Goal: Find contact information: Find contact information

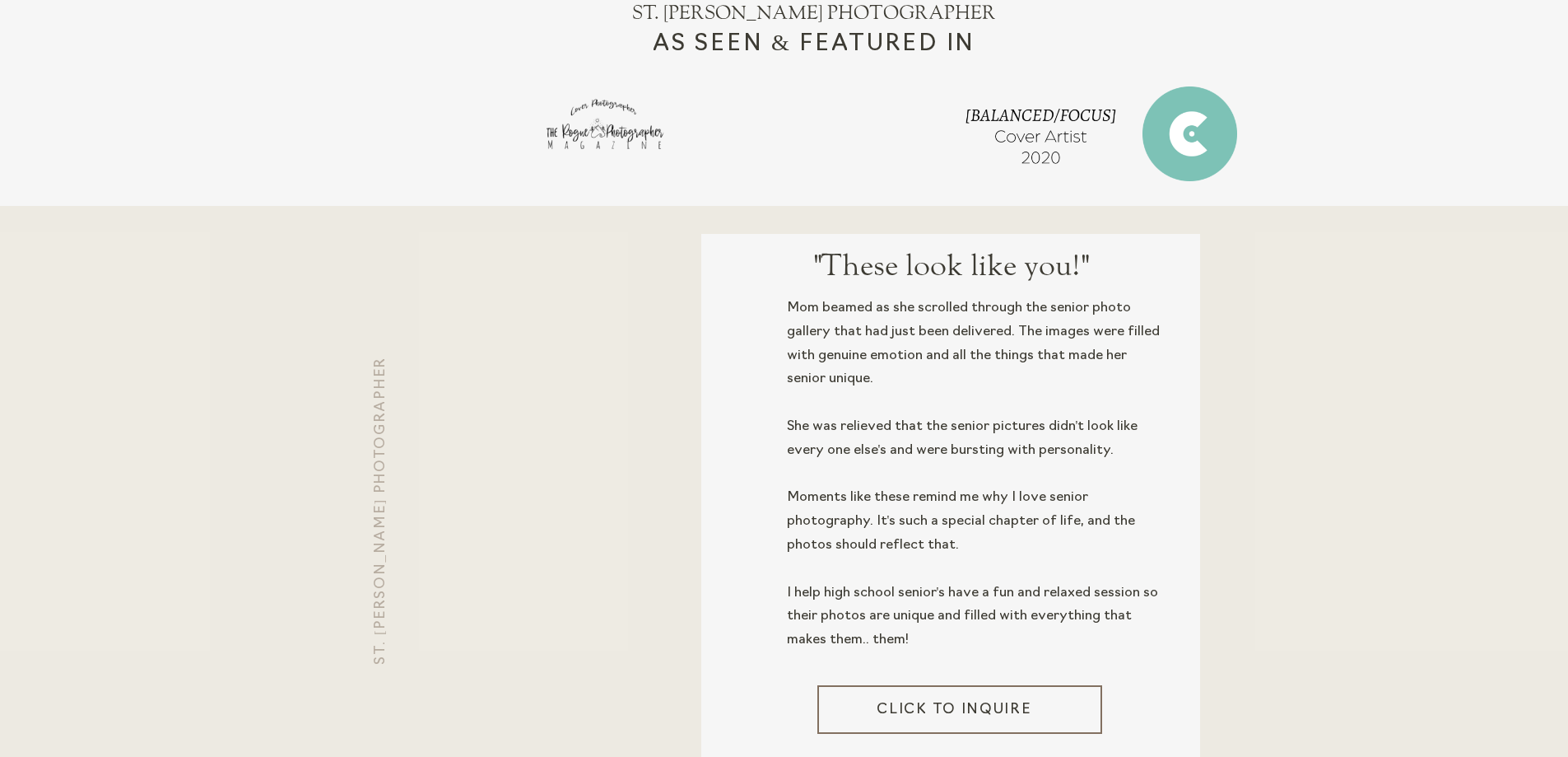
scroll to position [1399, 0]
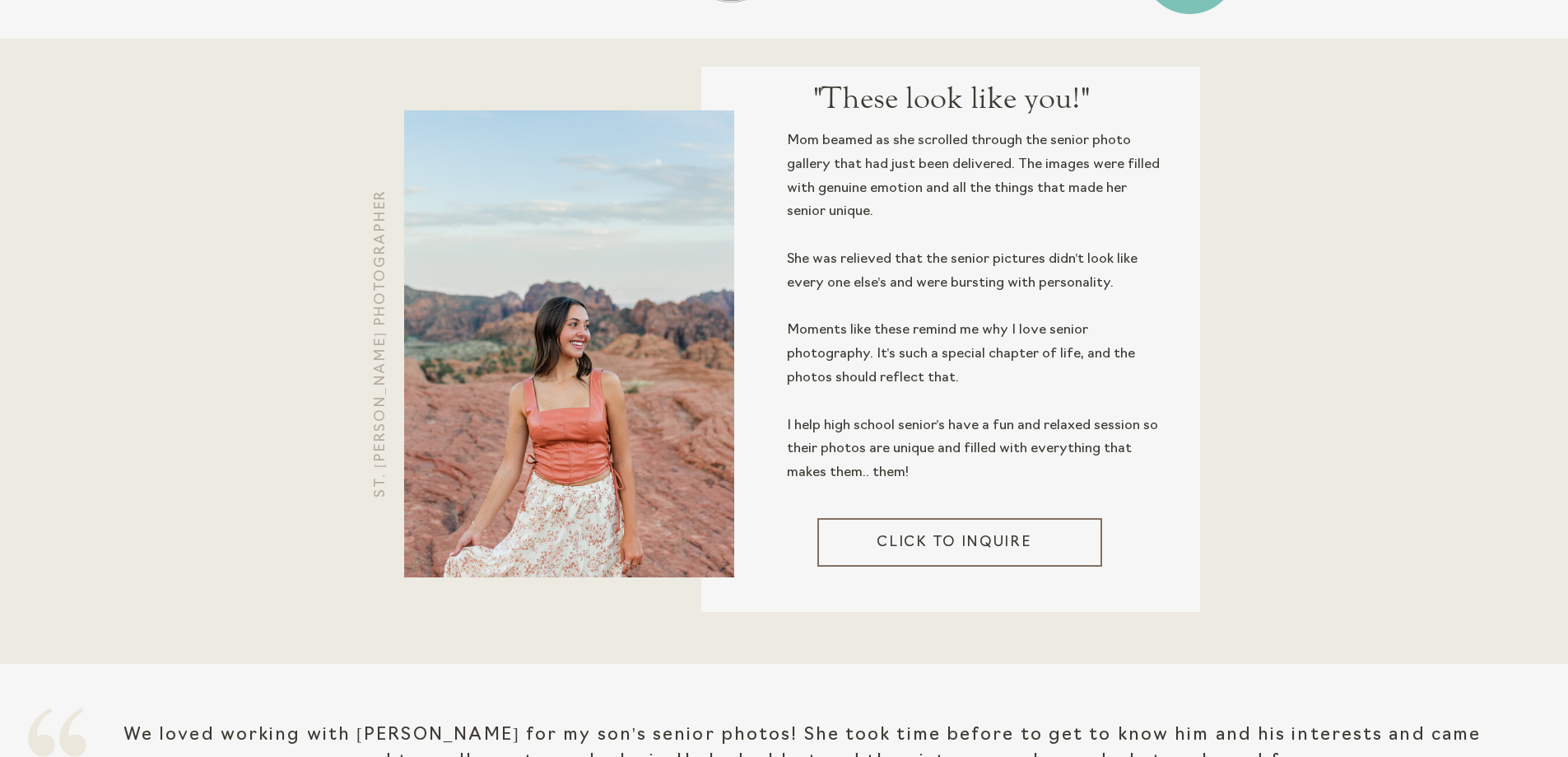
click at [969, 543] on h3 "Click to inquire" at bounding box center [954, 541] width 225 height 18
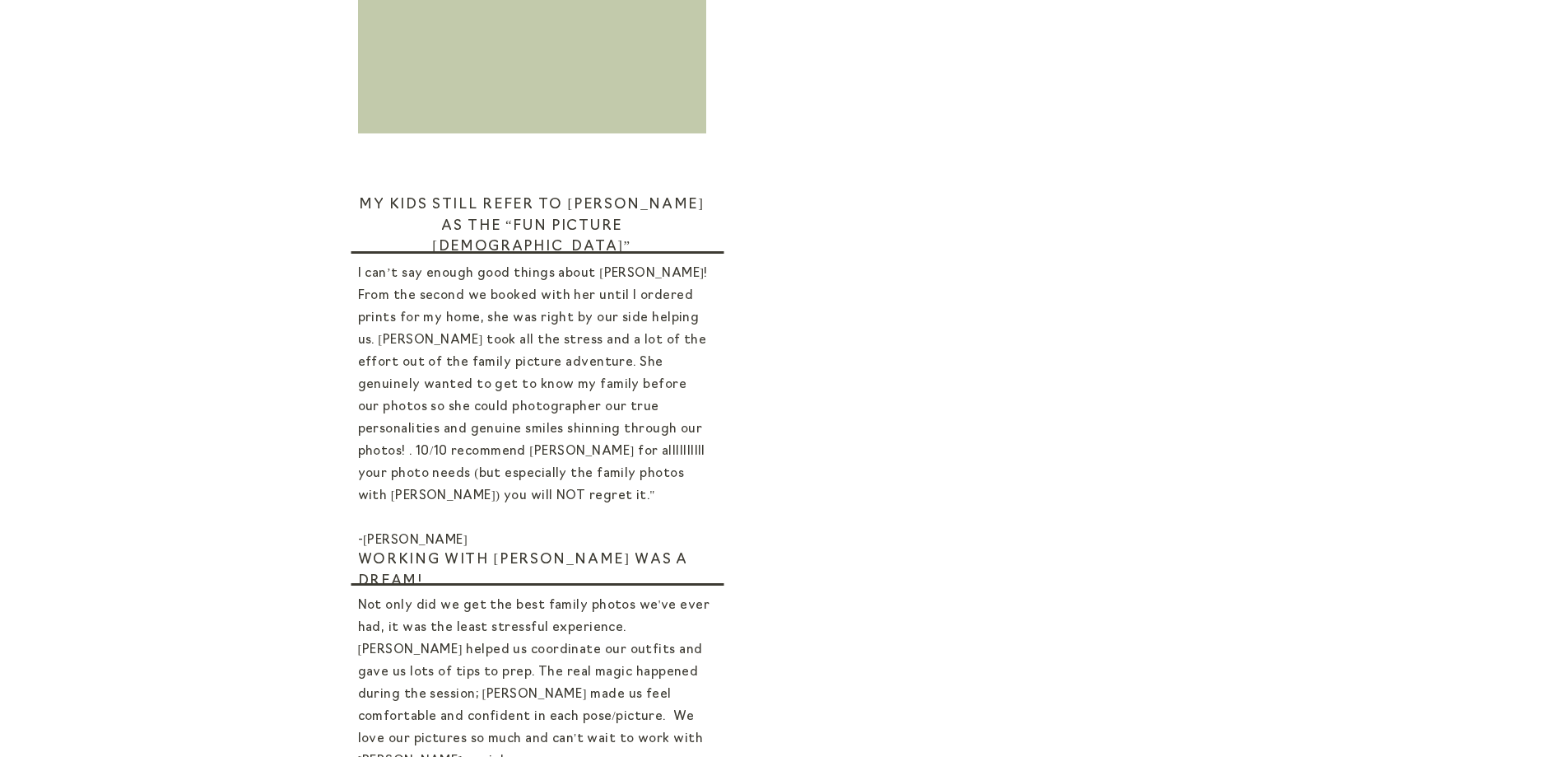
scroll to position [824, 0]
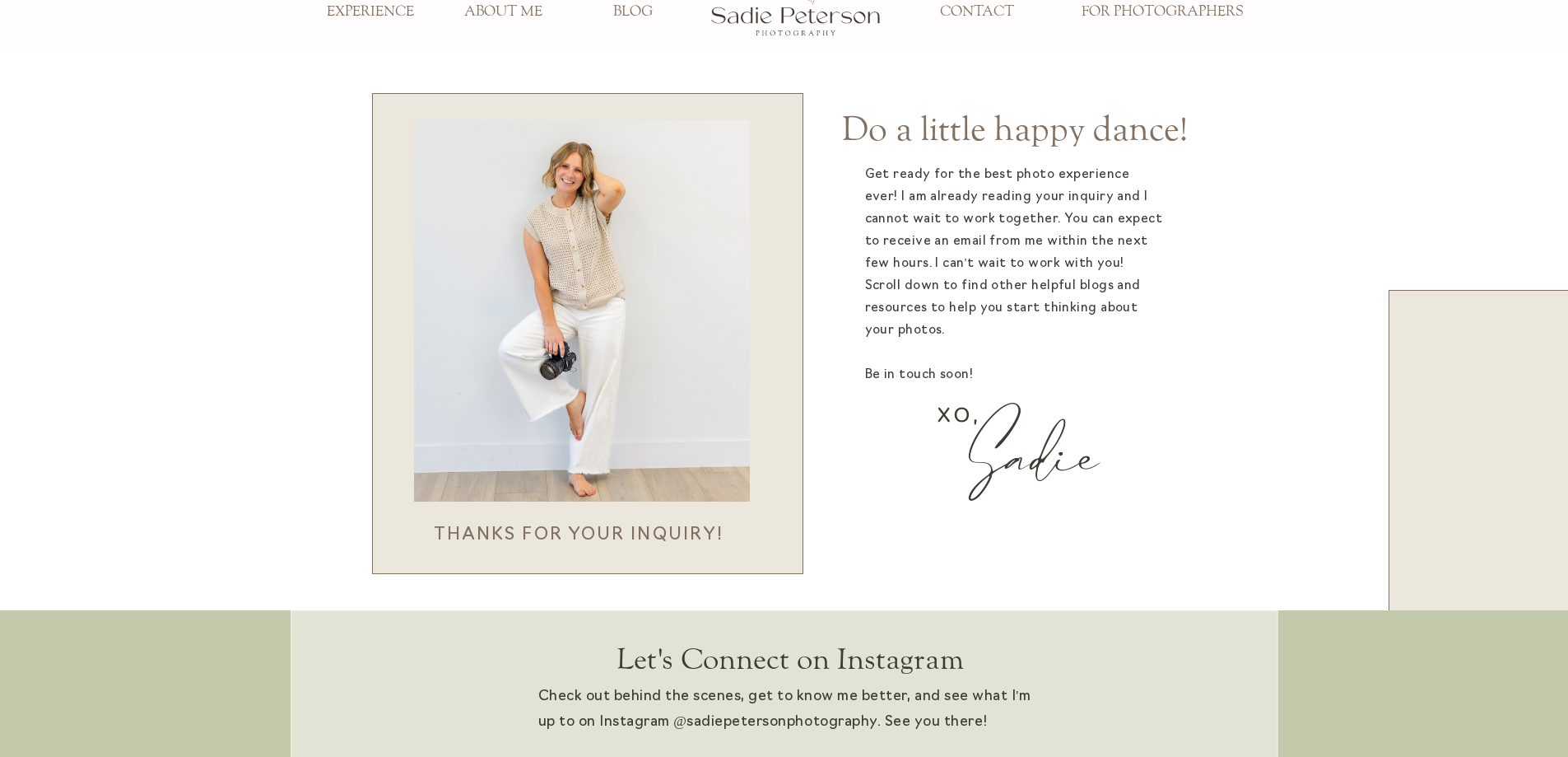
scroll to position [165, 0]
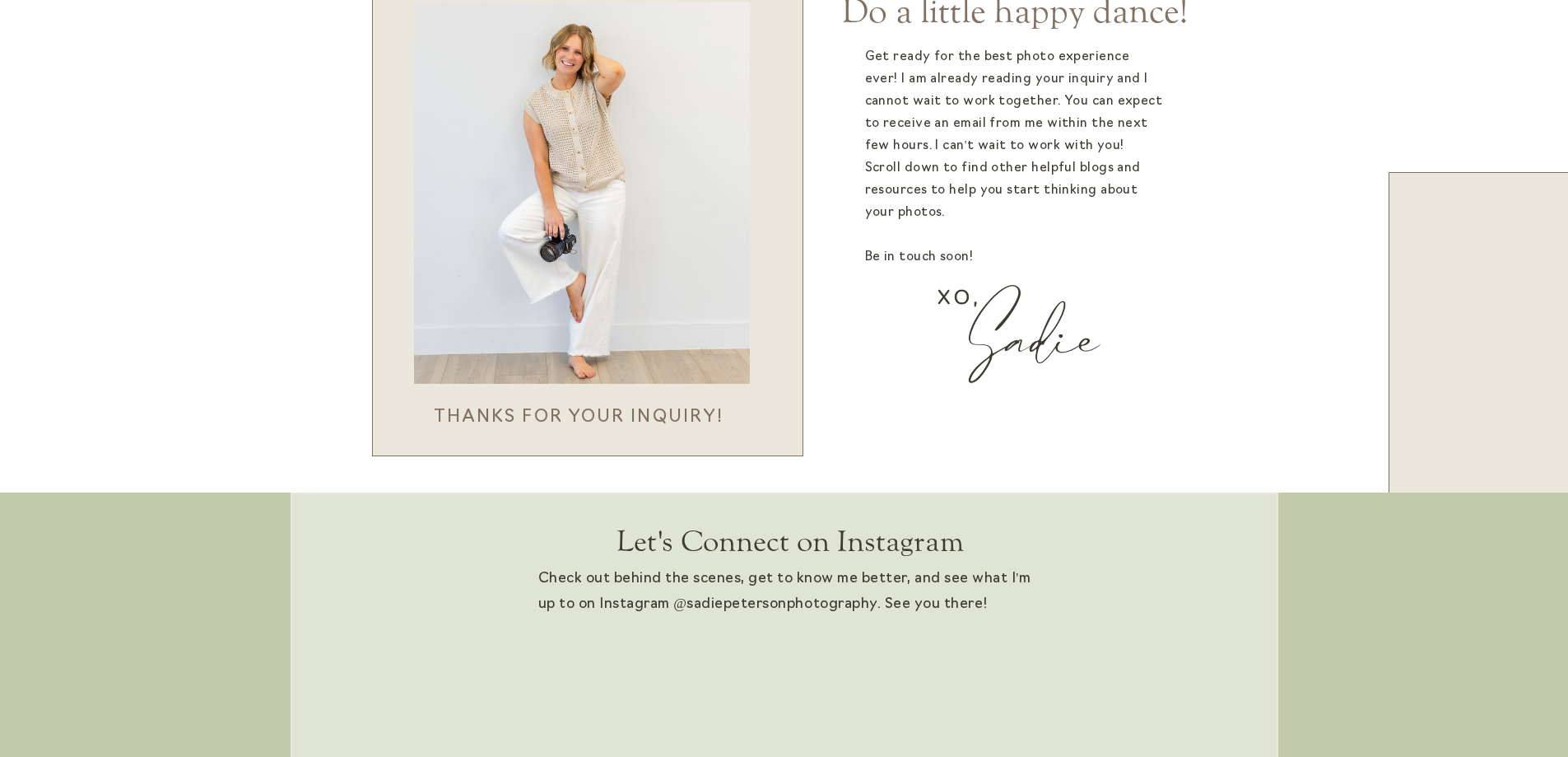
click at [760, 601] on p "Check out behind the scenes, get to know me better, and see what I'm up to on I…" at bounding box center [785, 593] width 493 height 54
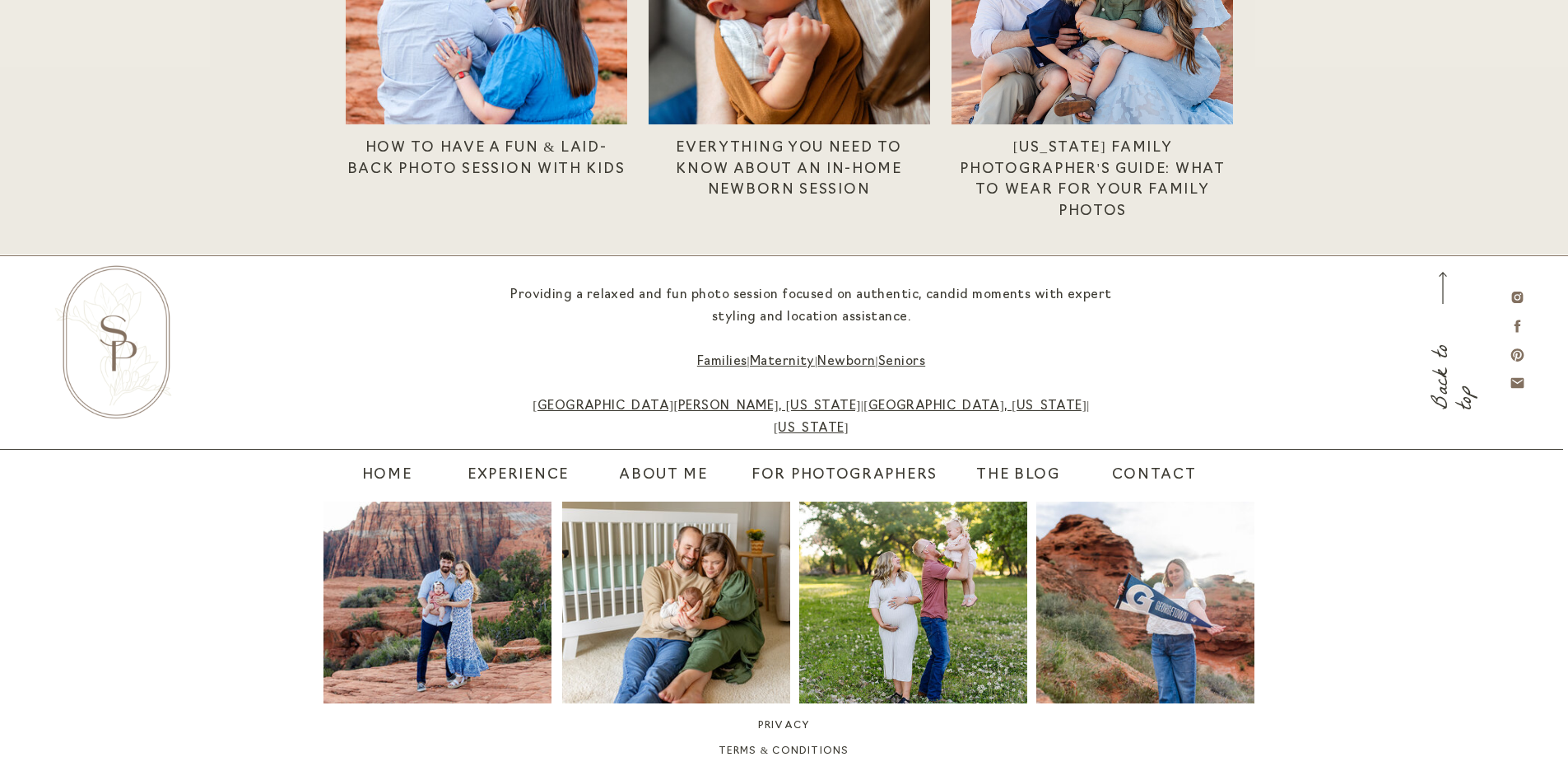
scroll to position [4145, 0]
